Goal: Task Accomplishment & Management: Manage account settings

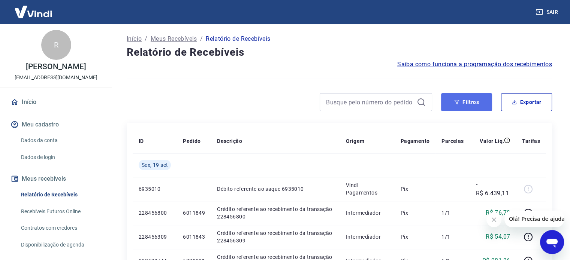
click at [470, 103] on button "Filtros" at bounding box center [466, 102] width 51 height 18
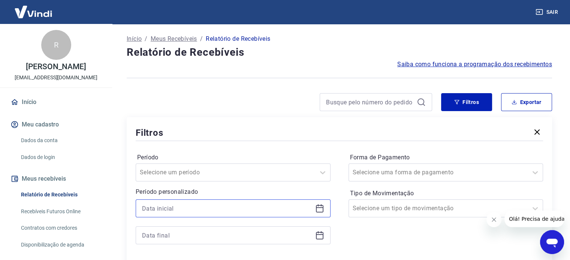
click at [197, 204] on input at bounding box center [227, 208] width 170 height 11
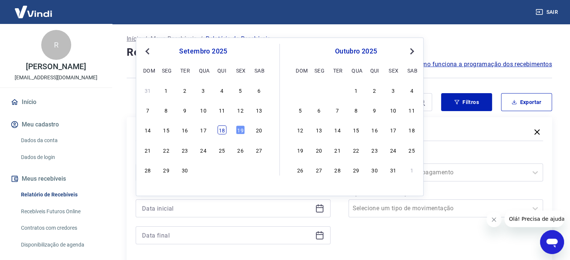
click at [218, 133] on div "14 15 16 17 18 19 20" at bounding box center [203, 130] width 122 height 11
click at [220, 132] on div "18" at bounding box center [221, 130] width 9 height 9
type input "[DATE]"
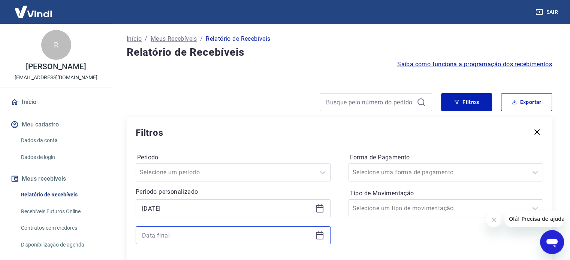
click at [207, 235] on input at bounding box center [227, 235] width 170 height 11
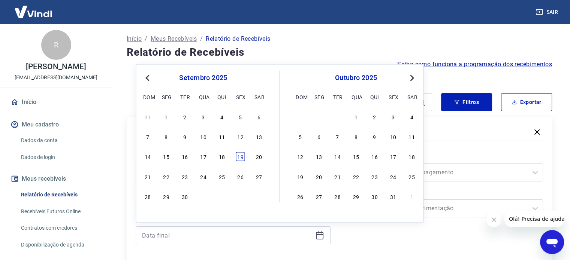
click at [239, 158] on div "19" at bounding box center [240, 156] width 9 height 9
type input "[DATE]"
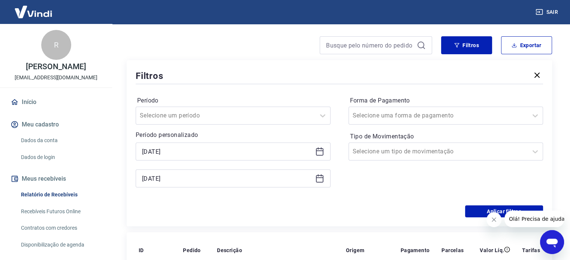
scroll to position [75, 0]
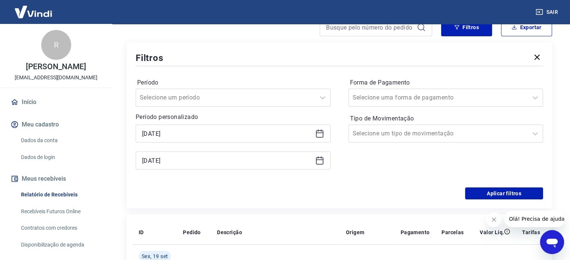
drag, startPoint x: 490, startPoint y: 218, endPoint x: 977, endPoint y: 425, distance: 529.0
click at [490, 218] on button "Fechar mensagem da empresa" at bounding box center [493, 219] width 15 height 15
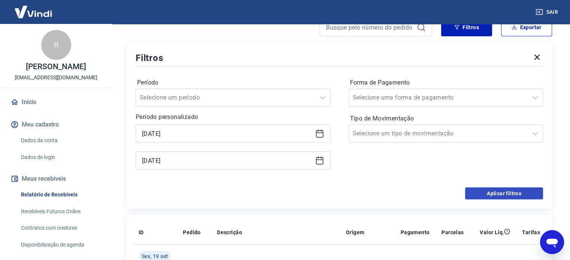
click at [493, 191] on button "Aplicar filtros" at bounding box center [504, 194] width 78 height 12
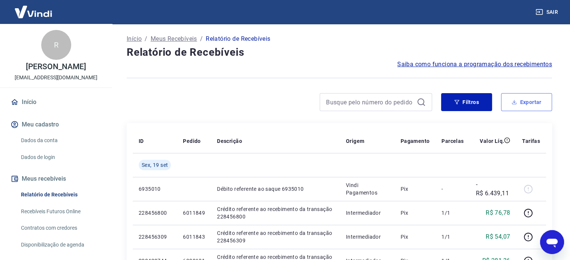
click at [524, 107] on button "Exportar" at bounding box center [526, 102] width 51 height 18
type input "[DATE]"
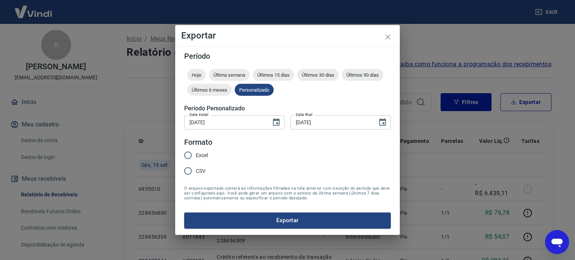
click at [186, 157] on input "Excel" at bounding box center [188, 156] width 16 height 16
radio input "true"
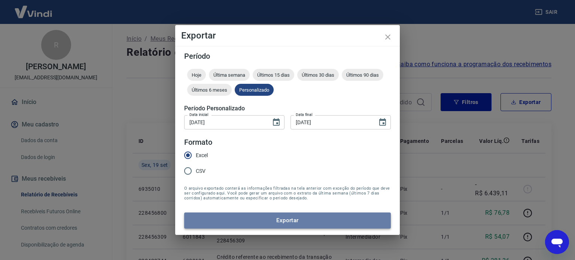
click at [293, 218] on button "Exportar" at bounding box center [287, 221] width 207 height 16
